Goal: Answer question/provide support

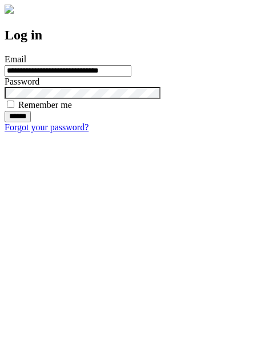
type input "**********"
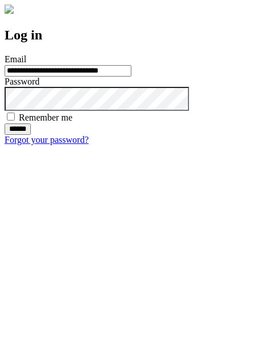
click at [31, 135] on input "******" at bounding box center [18, 128] width 26 height 11
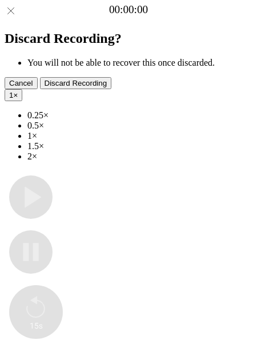
type input "**********"
